Goal: Navigation & Orientation: Find specific page/section

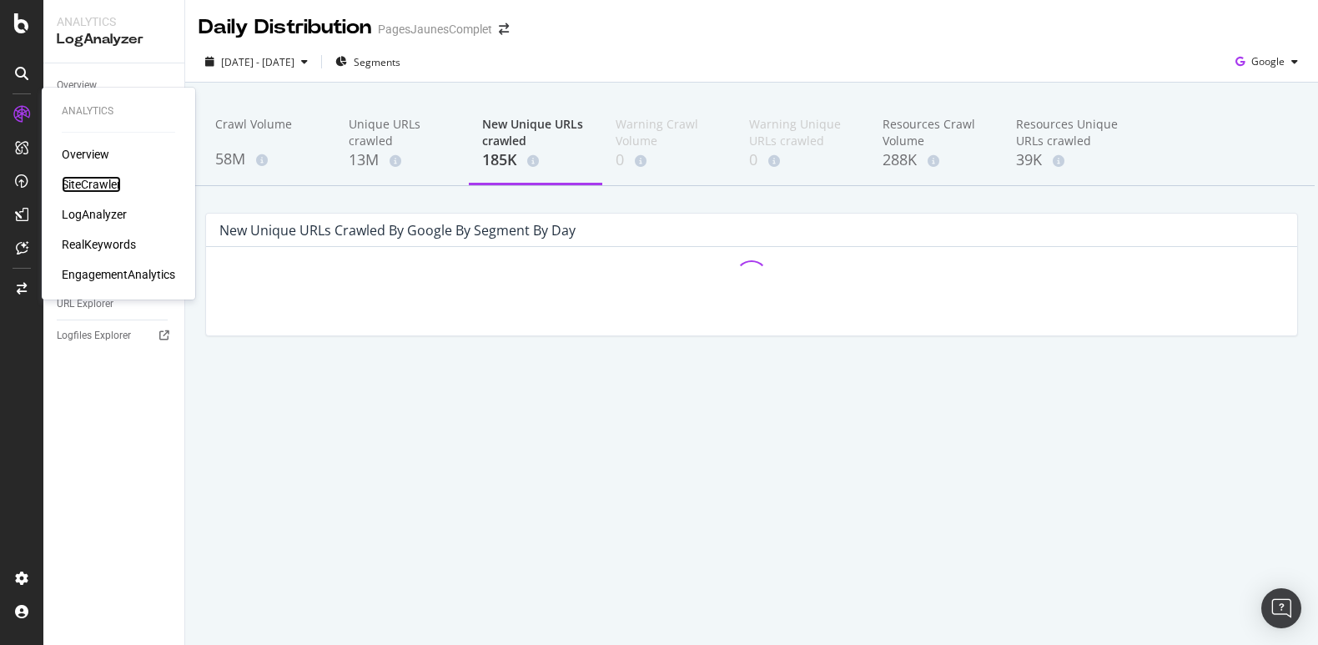
click at [88, 182] on div "SiteCrawler" at bounding box center [91, 184] width 59 height 17
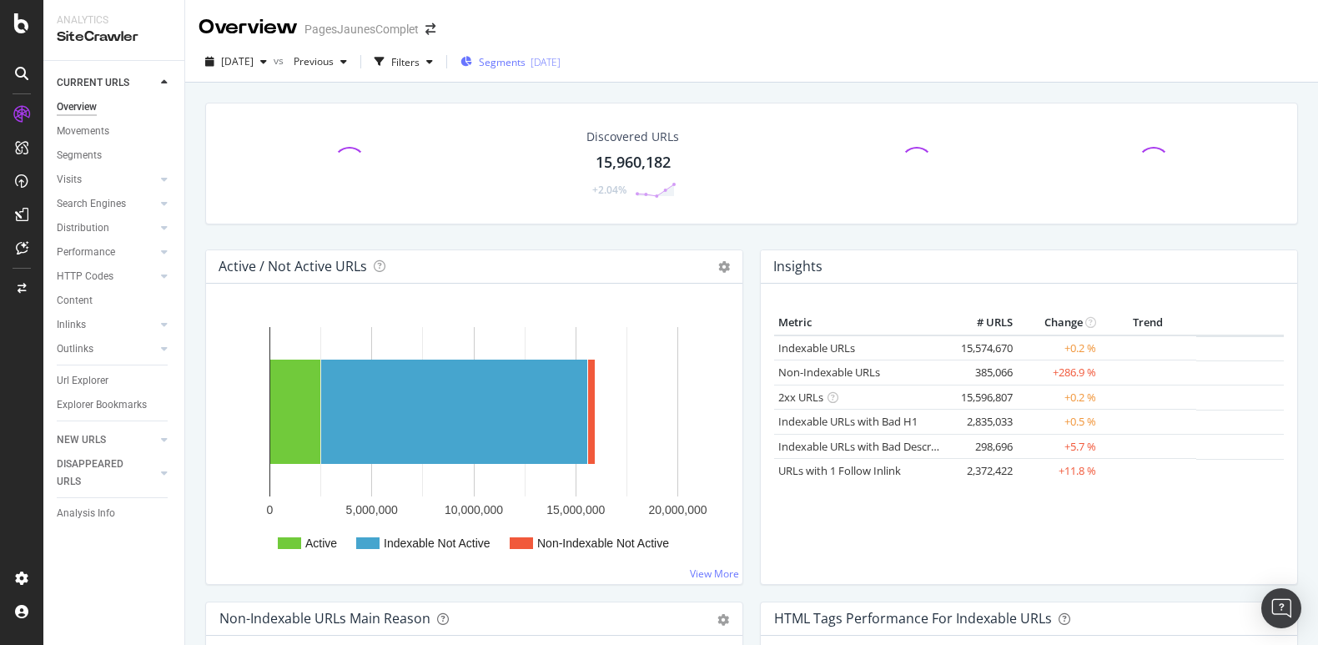
click at [560, 55] on div "[DATE]" at bounding box center [545, 62] width 30 height 14
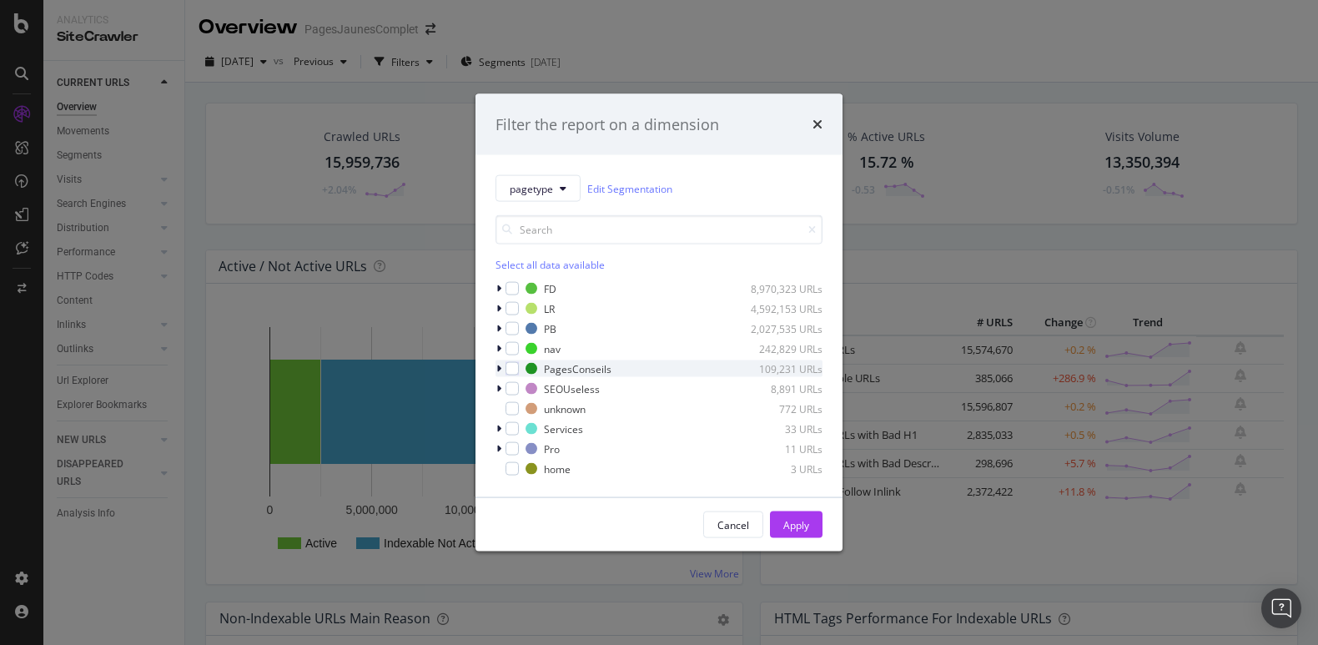
click at [500, 370] on icon "modal" at bounding box center [498, 369] width 5 height 10
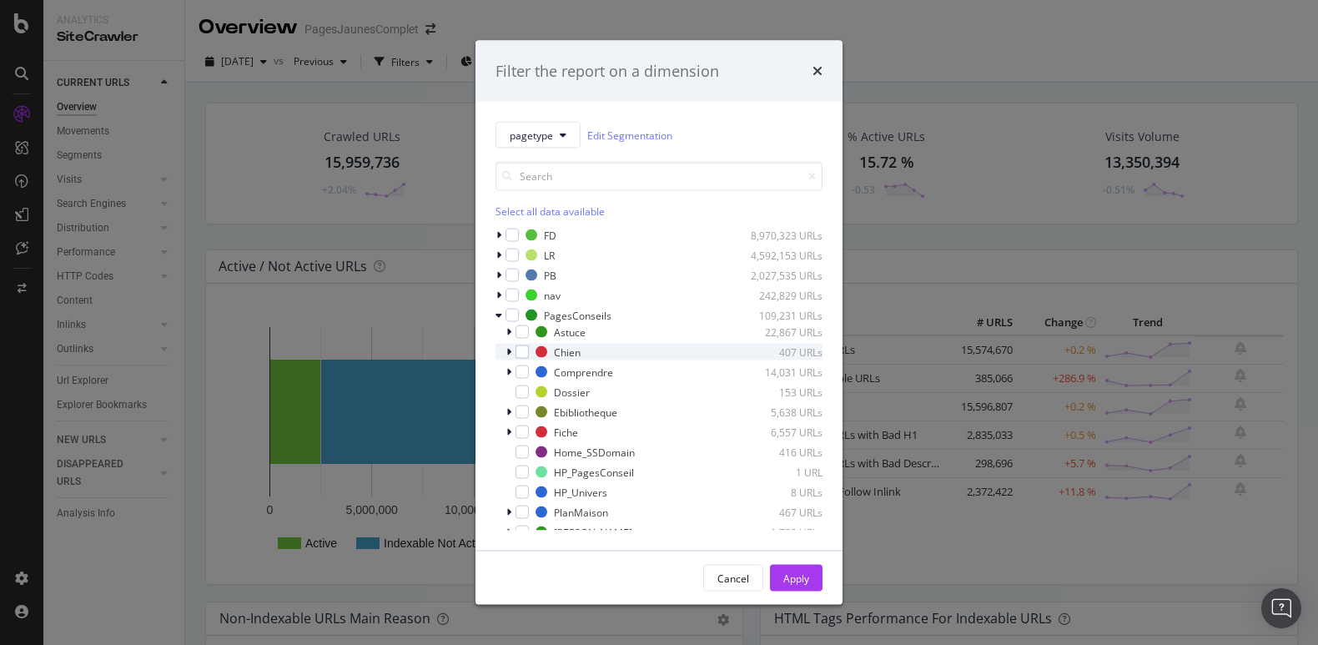
click at [510, 350] on icon "modal" at bounding box center [508, 352] width 5 height 10
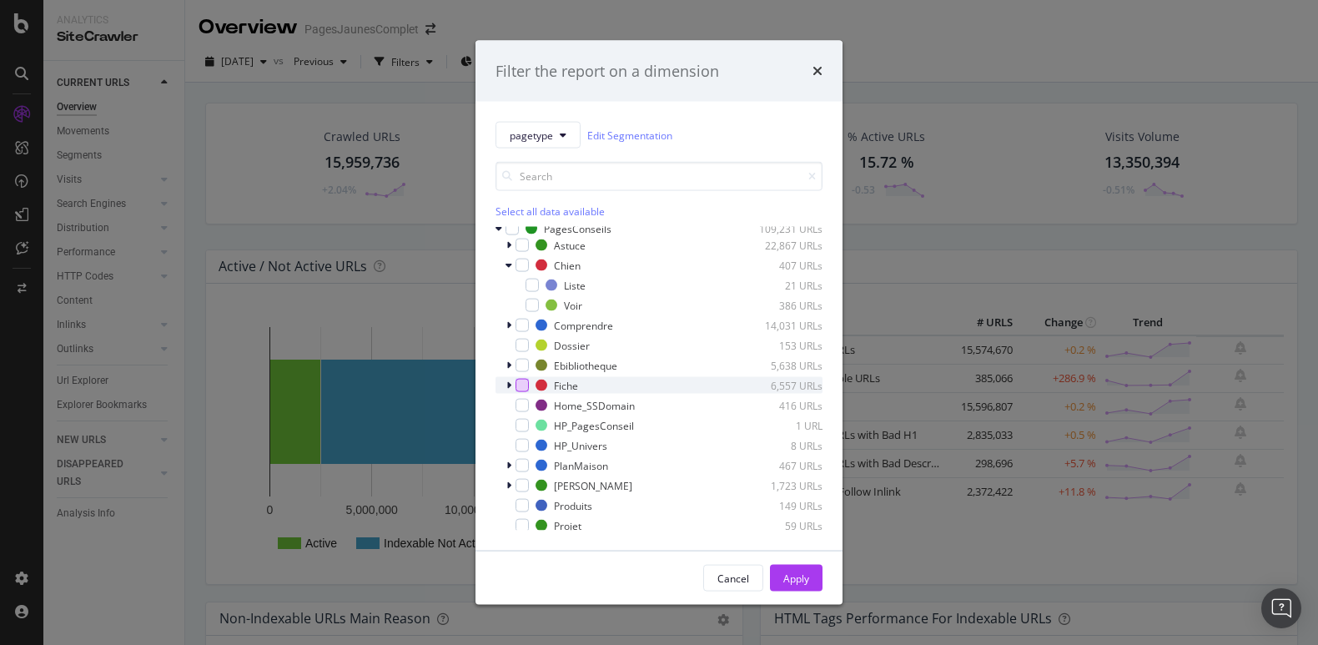
scroll to position [153, 0]
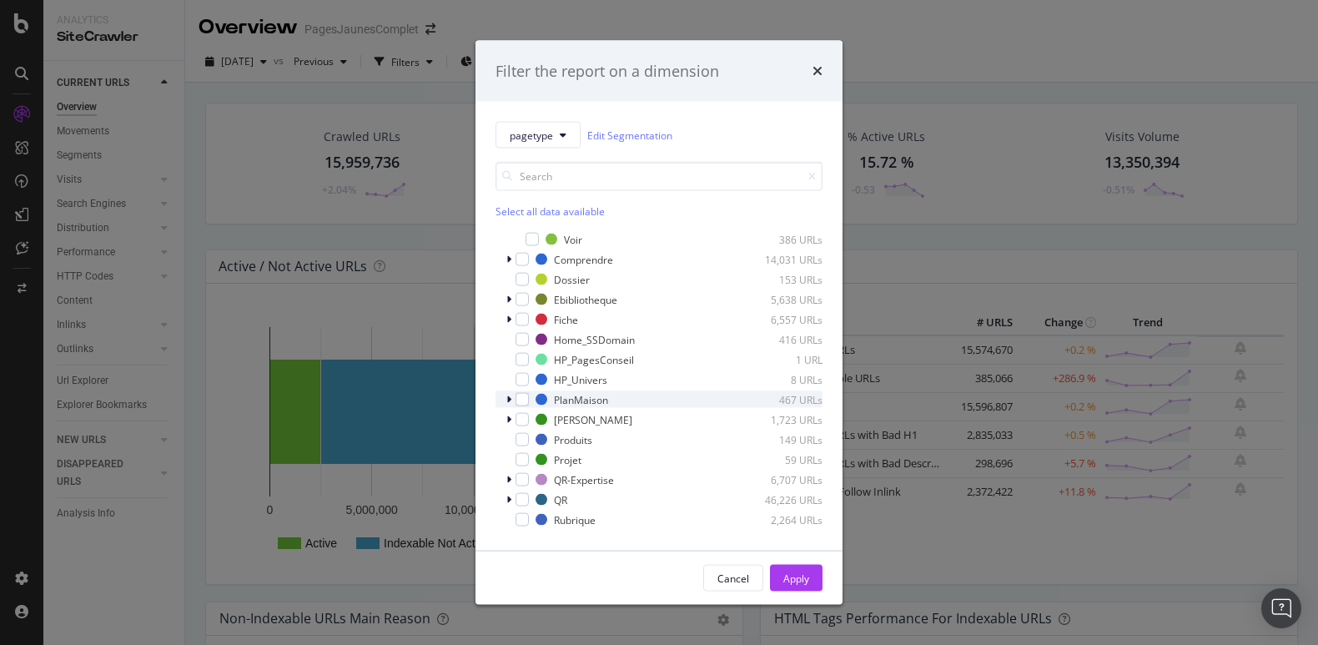
click at [510, 397] on icon "modal" at bounding box center [508, 400] width 5 height 10
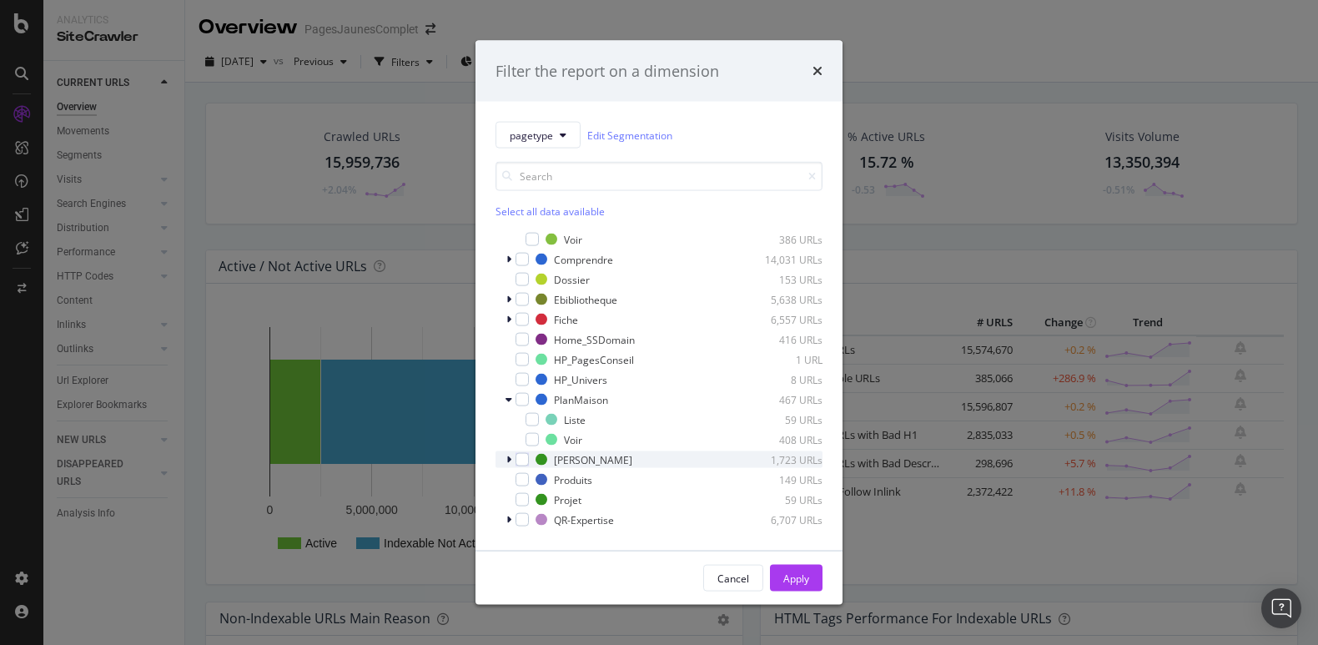
click at [512, 460] on div "modal" at bounding box center [510, 459] width 10 height 17
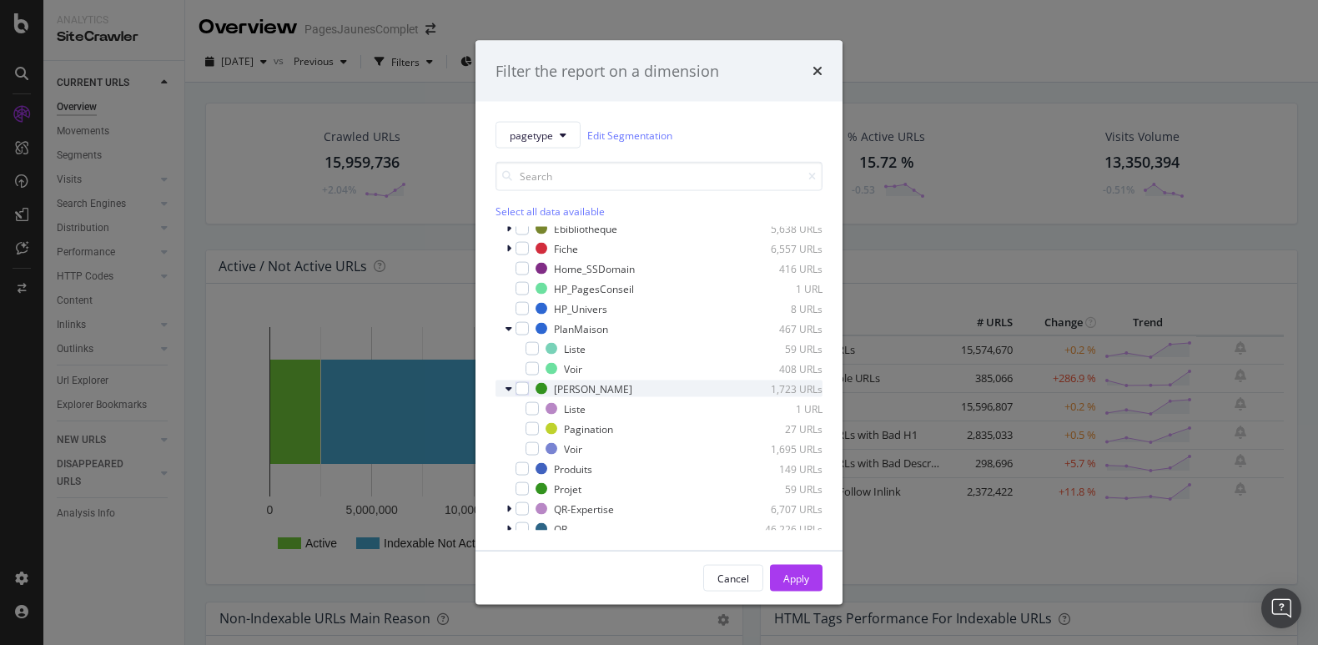
scroll to position [228, 0]
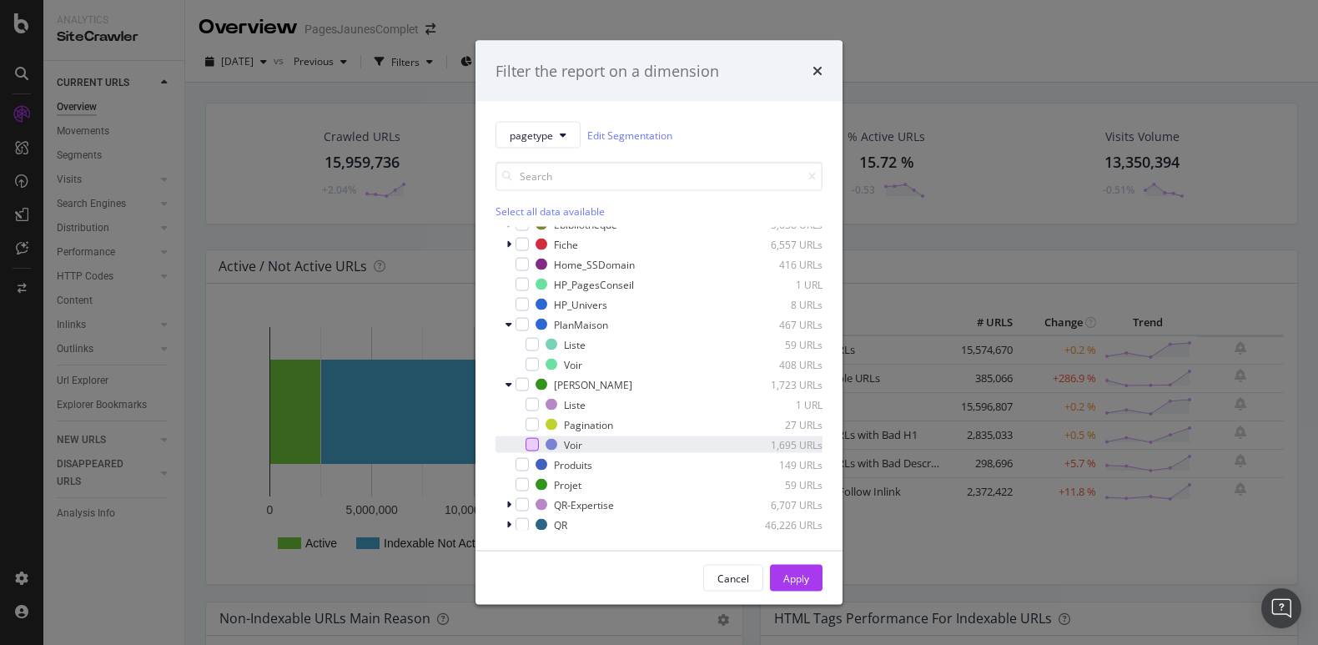
click at [533, 442] on div "modal" at bounding box center [531, 444] width 13 height 13
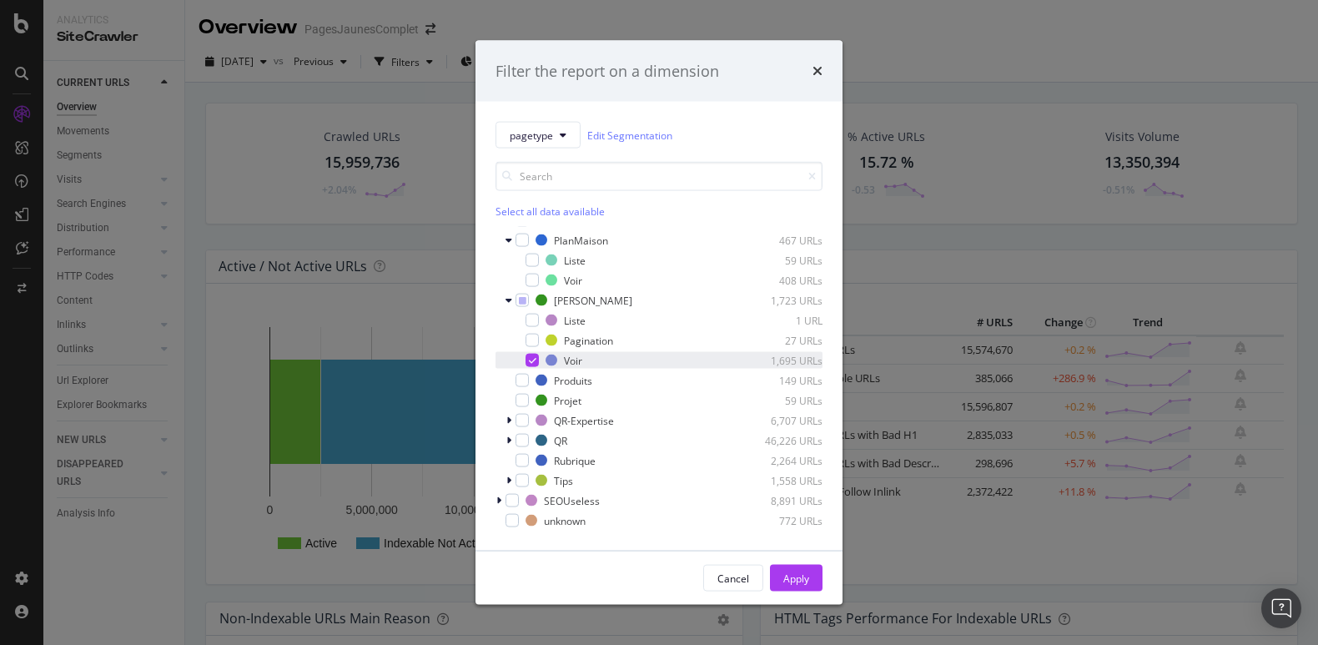
scroll to position [314, 0]
